Goal: Task Accomplishment & Management: Manage account settings

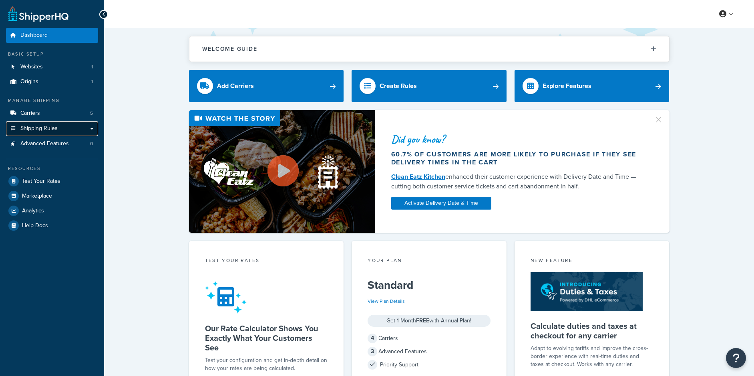
click at [65, 128] on link "Shipping Rules" at bounding box center [52, 128] width 92 height 15
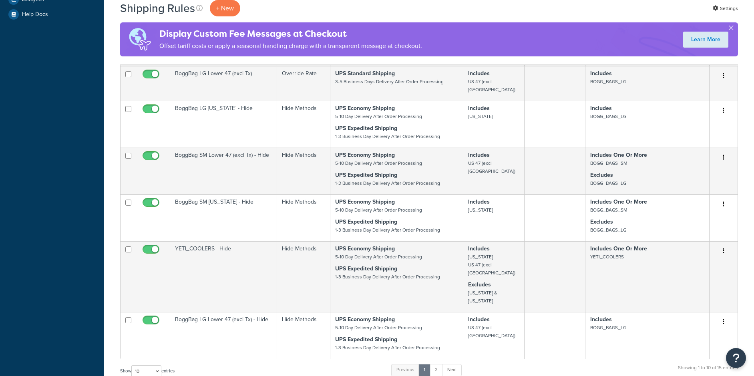
scroll to position [280, 0]
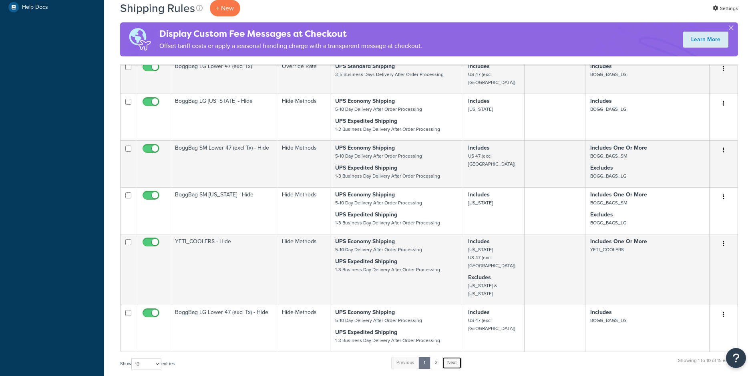
click at [449, 357] on link "Next" at bounding box center [452, 363] width 20 height 12
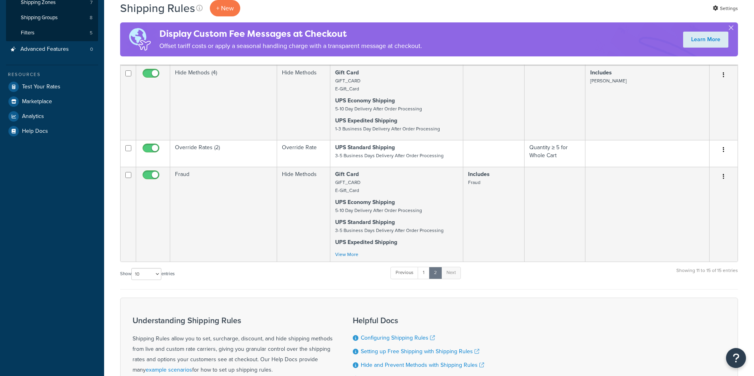
scroll to position [149, 0]
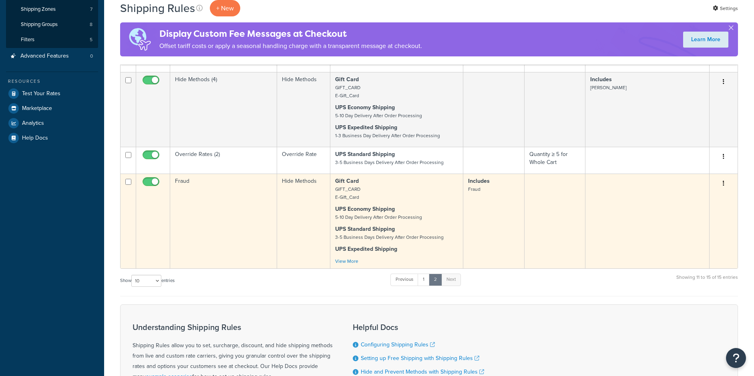
click at [239, 230] on td "Fraud" at bounding box center [223, 221] width 107 height 95
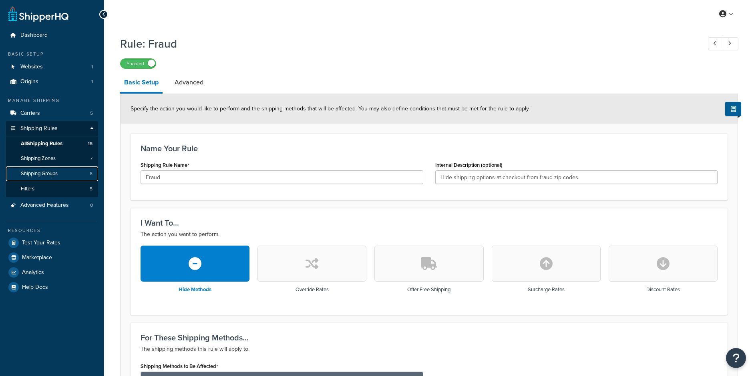
click at [69, 173] on link "Shipping Groups 8" at bounding box center [52, 174] width 92 height 15
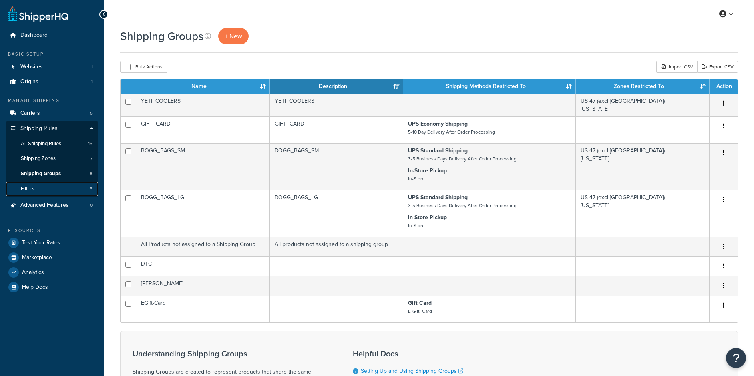
click at [23, 188] on span "Filters" at bounding box center [28, 189] width 14 height 7
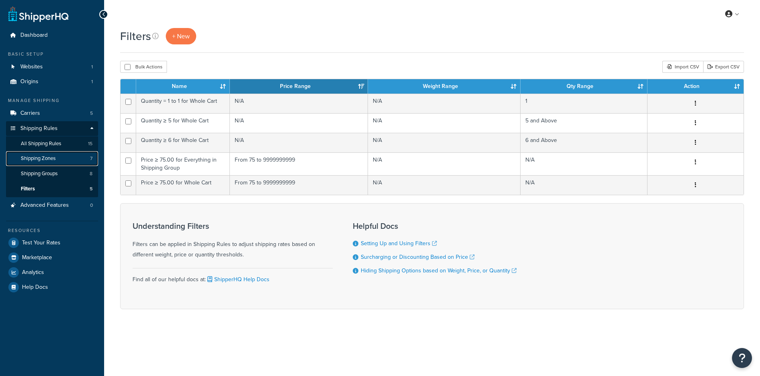
click at [56, 158] on span "Shipping Zones" at bounding box center [38, 158] width 35 height 7
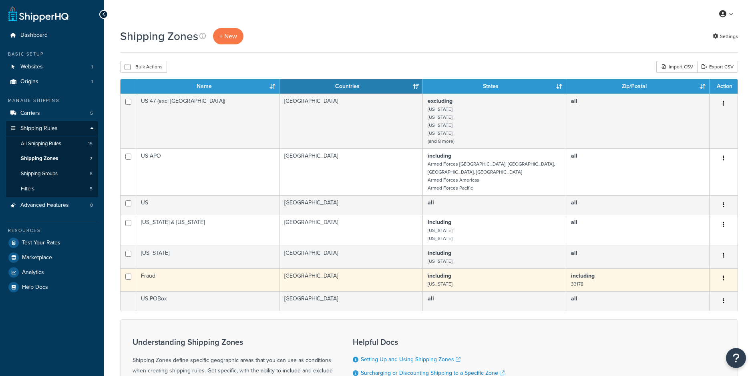
click at [221, 275] on td "Fraud" at bounding box center [207, 280] width 143 height 23
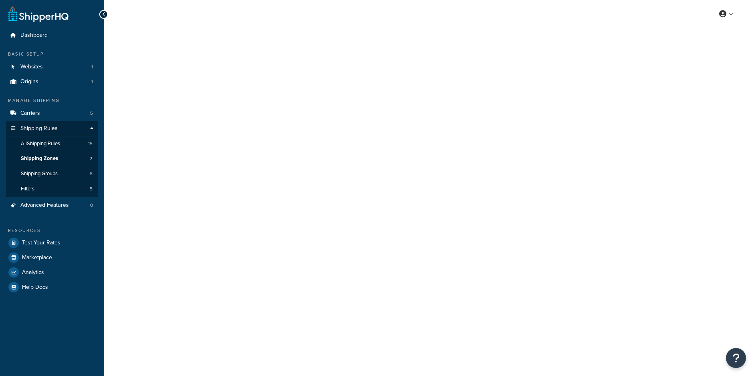
select select "including"
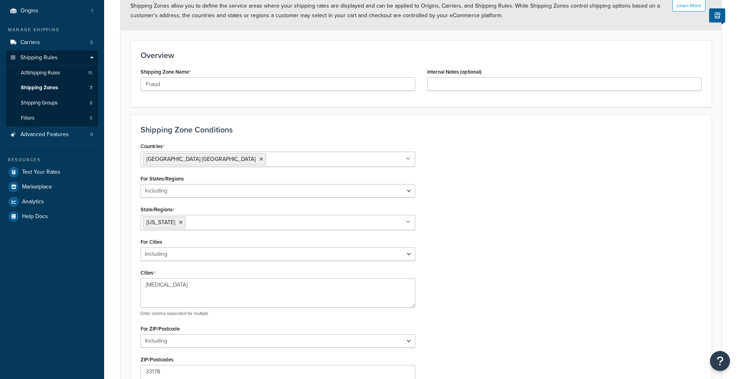
scroll to position [120, 0]
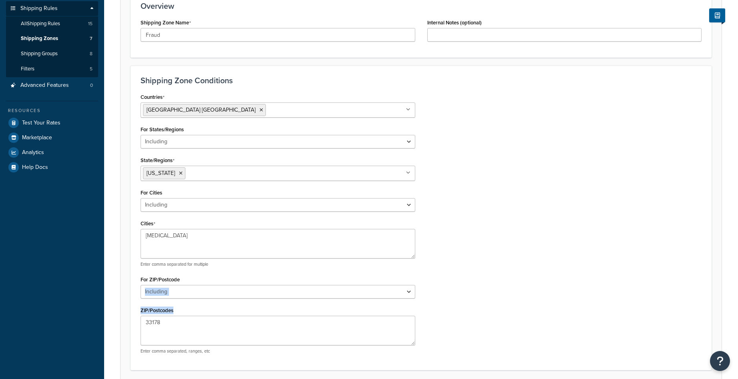
click at [180, 322] on div "Countries United States USA All Countries ALL Afghanistan AFG Albania ALB Alger…" at bounding box center [278, 225] width 287 height 269
click at [183, 322] on textarea "33178" at bounding box center [278, 331] width 275 height 30
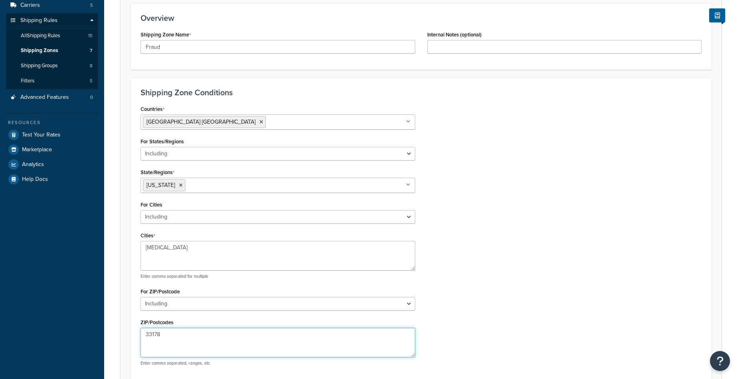
scroll to position [160, 0]
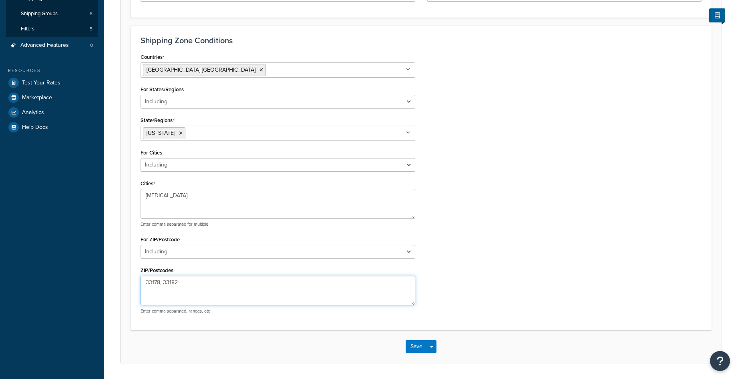
type textarea "33178, 33182"
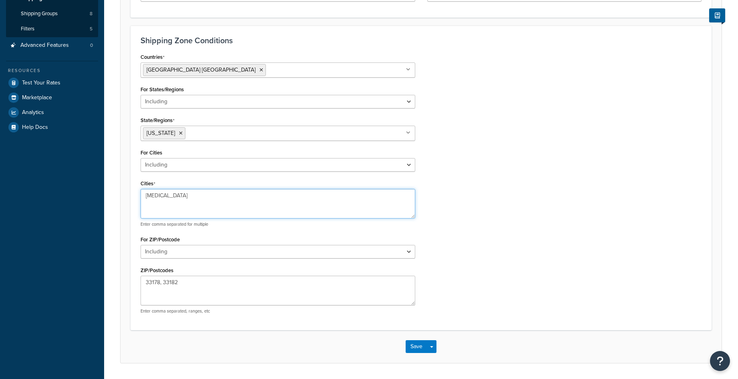
click at [189, 196] on textarea "Doral" at bounding box center [278, 204] width 275 height 30
click at [411, 348] on button "Save" at bounding box center [417, 346] width 22 height 13
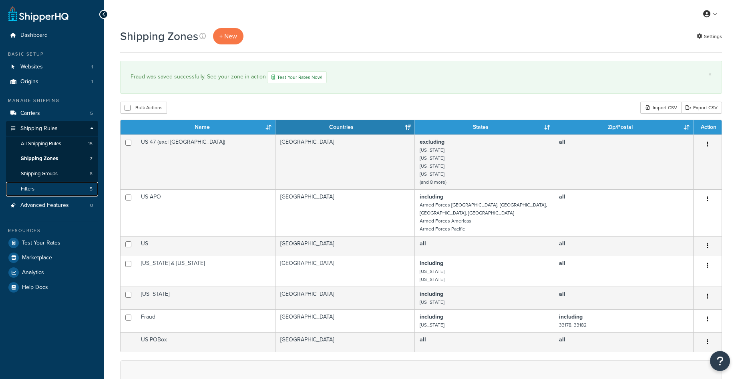
click at [61, 186] on link "Filters 5" at bounding box center [52, 189] width 92 height 15
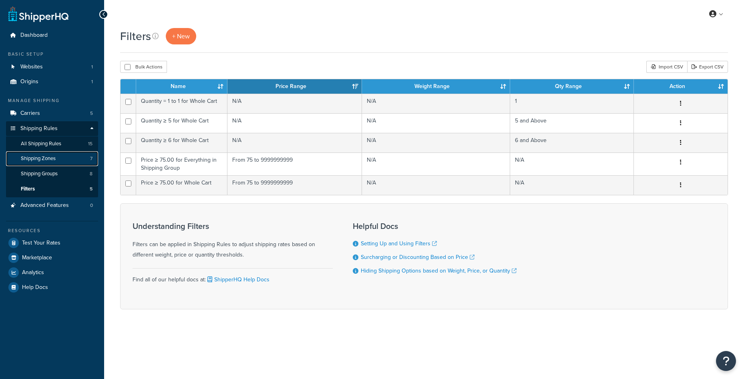
click at [62, 162] on link "Shipping Zones 7" at bounding box center [52, 158] width 92 height 15
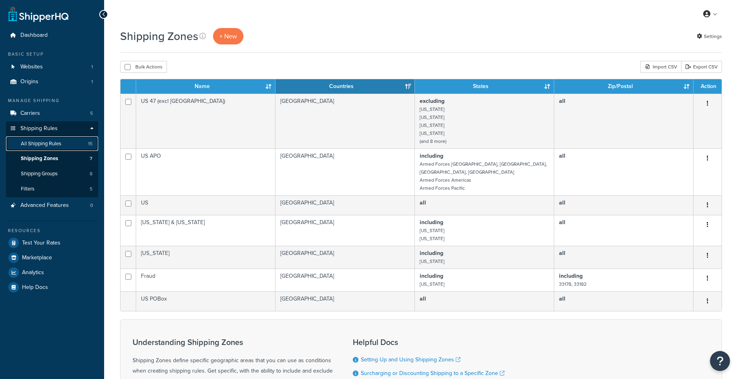
click at [61, 138] on link "All Shipping Rules 15" at bounding box center [52, 144] width 92 height 15
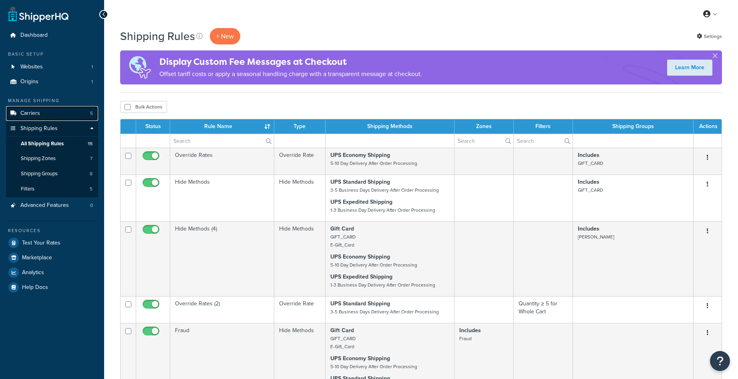
click at [48, 117] on link "Carriers 5" at bounding box center [52, 113] width 92 height 15
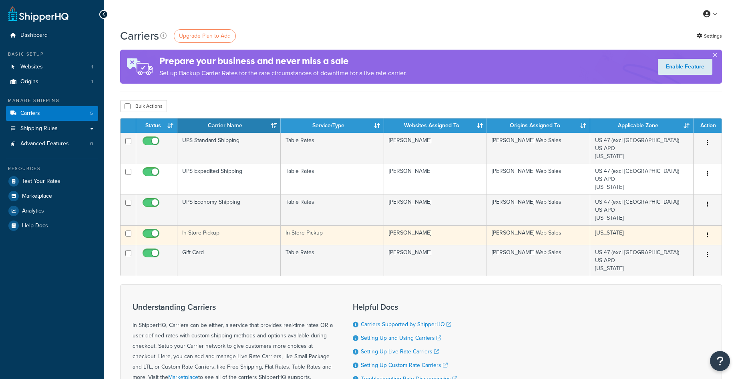
click at [154, 234] on input "checkbox" at bounding box center [152, 236] width 22 height 10
checkbox input "false"
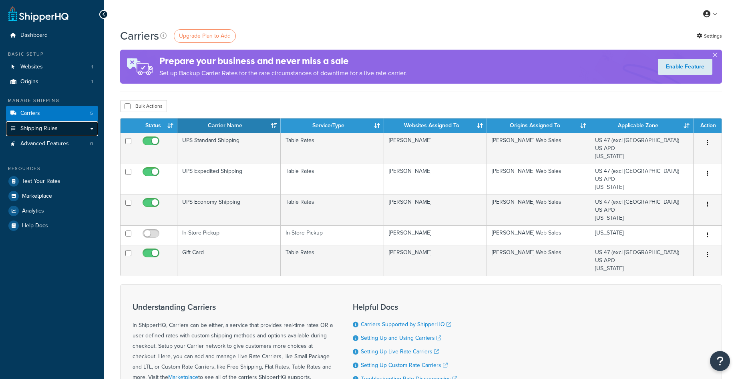
click at [55, 132] on span "Shipping Rules" at bounding box center [38, 128] width 37 height 7
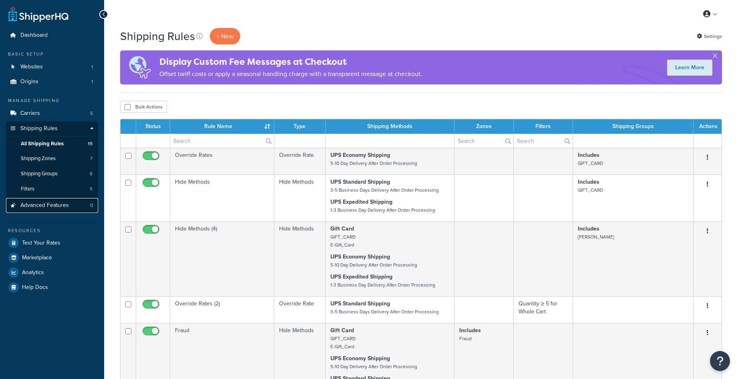
click at [63, 202] on span "Advanced Features" at bounding box center [44, 205] width 48 height 7
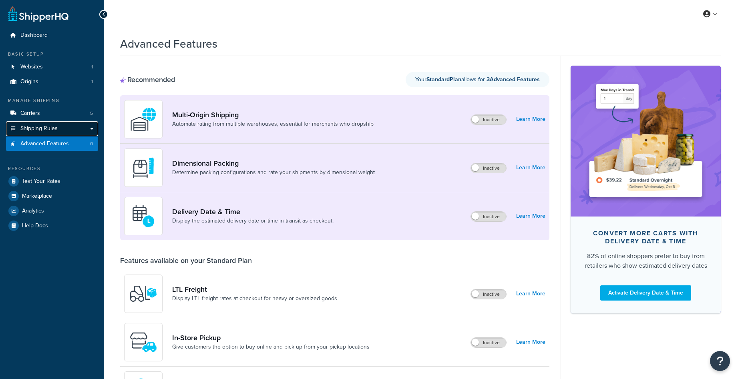
click at [49, 130] on span "Shipping Rules" at bounding box center [38, 128] width 37 height 7
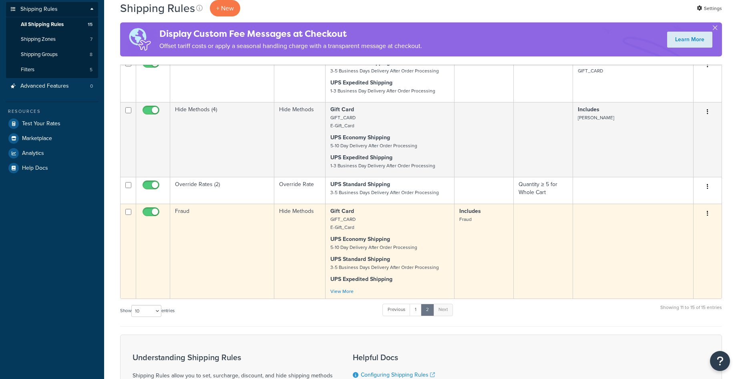
scroll to position [120, 0]
